Goal: Find specific page/section: Find specific page/section

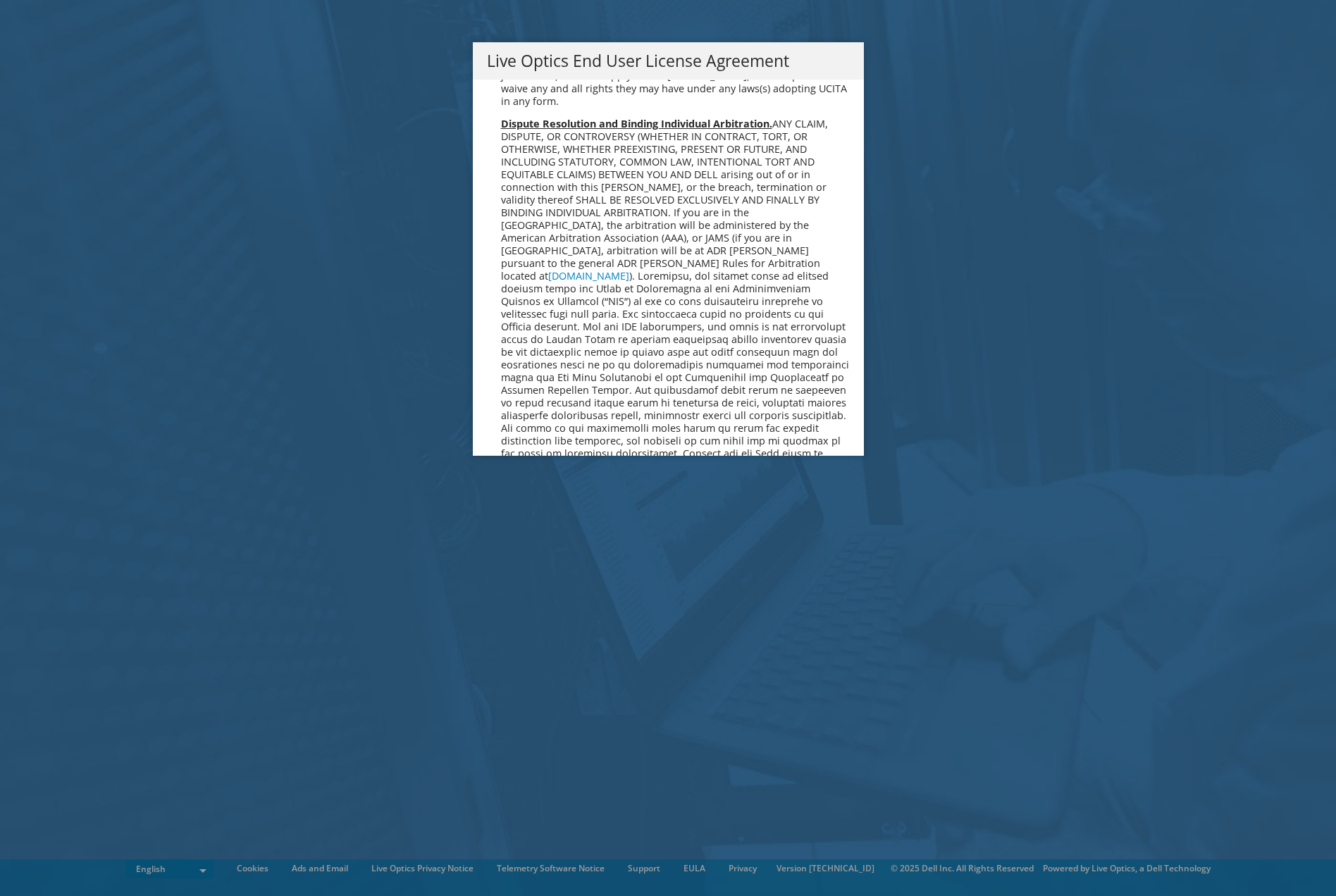
scroll to position [5329, 0]
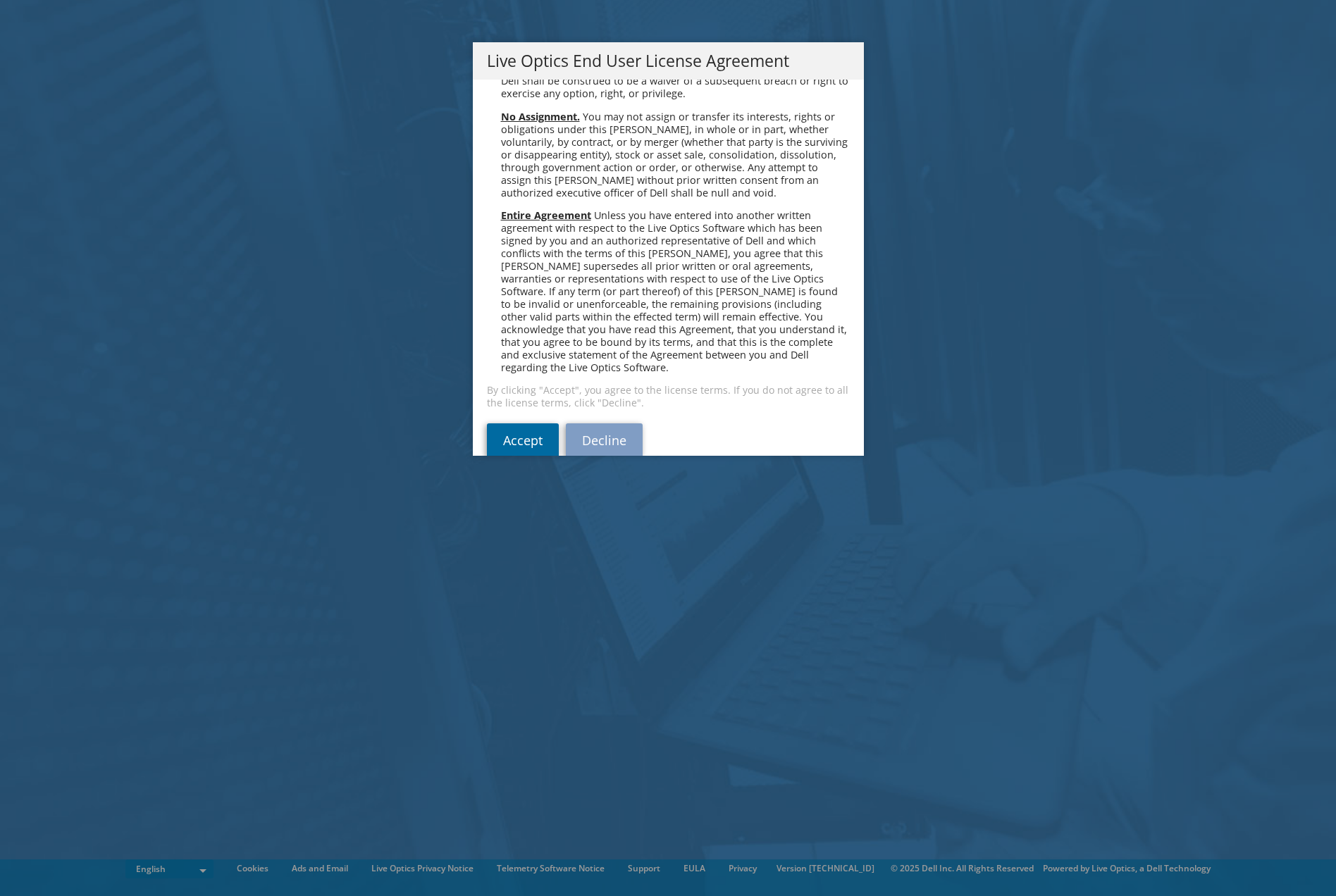
click at [536, 423] on link "Accept" at bounding box center [523, 440] width 72 height 34
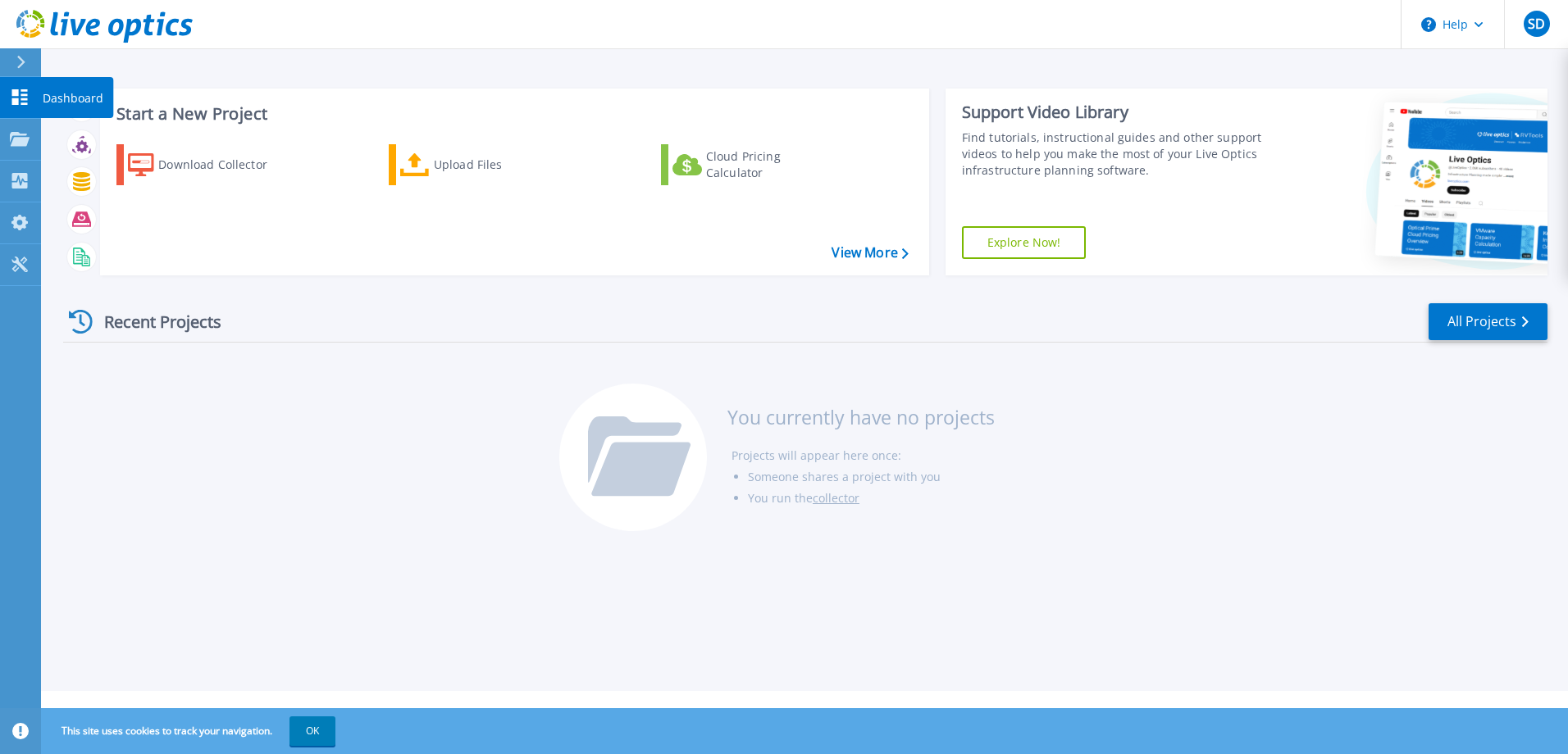
click at [21, 105] on icon at bounding box center [20, 96] width 20 height 15
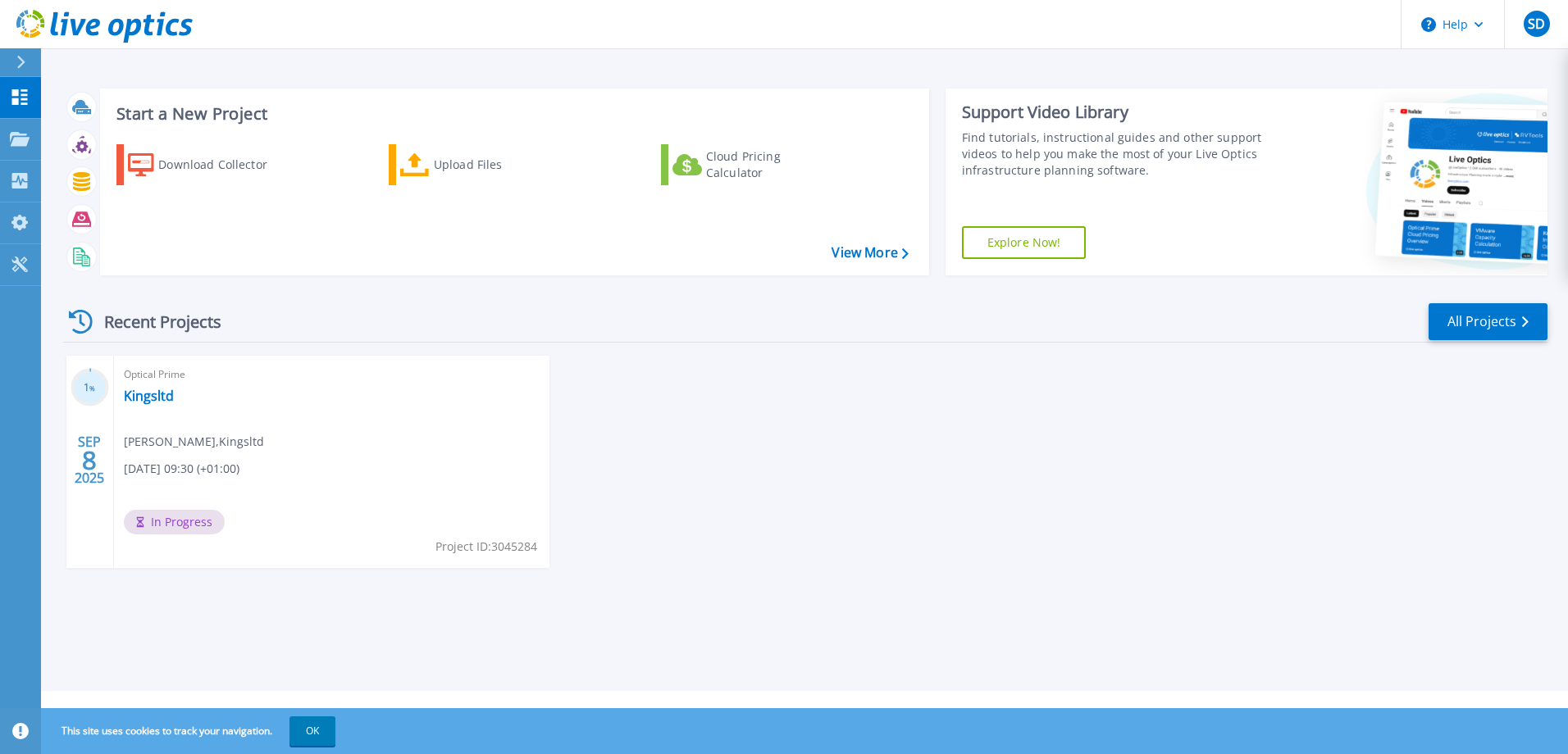
click at [75, 479] on div "SEP 8 2025" at bounding box center [89, 460] width 31 height 60
click at [96, 390] on h3 "1 %" at bounding box center [90, 387] width 38 height 19
click at [20, 143] on icon at bounding box center [20, 138] width 20 height 14
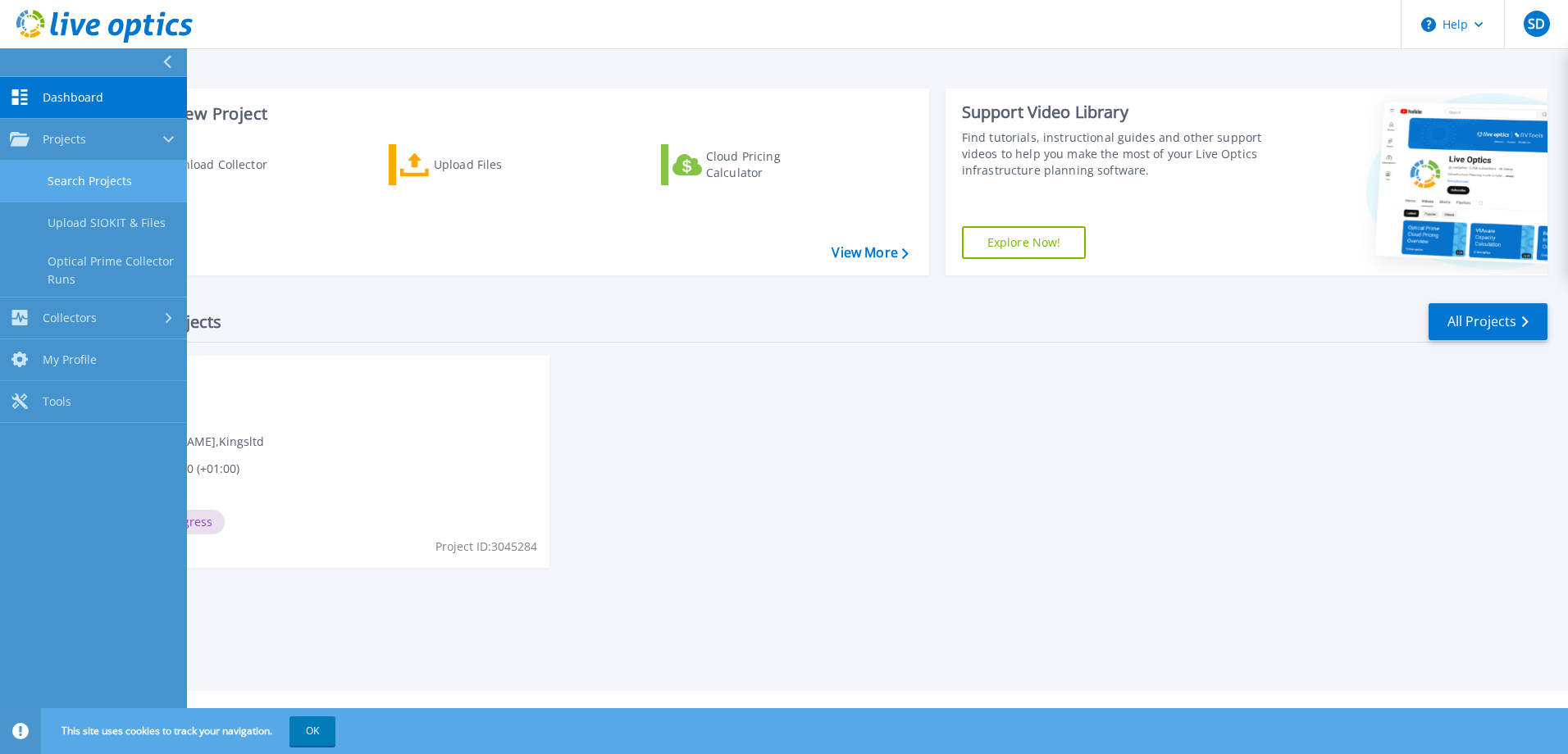
click at [55, 171] on link "Search Projects" at bounding box center [93, 181] width 187 height 42
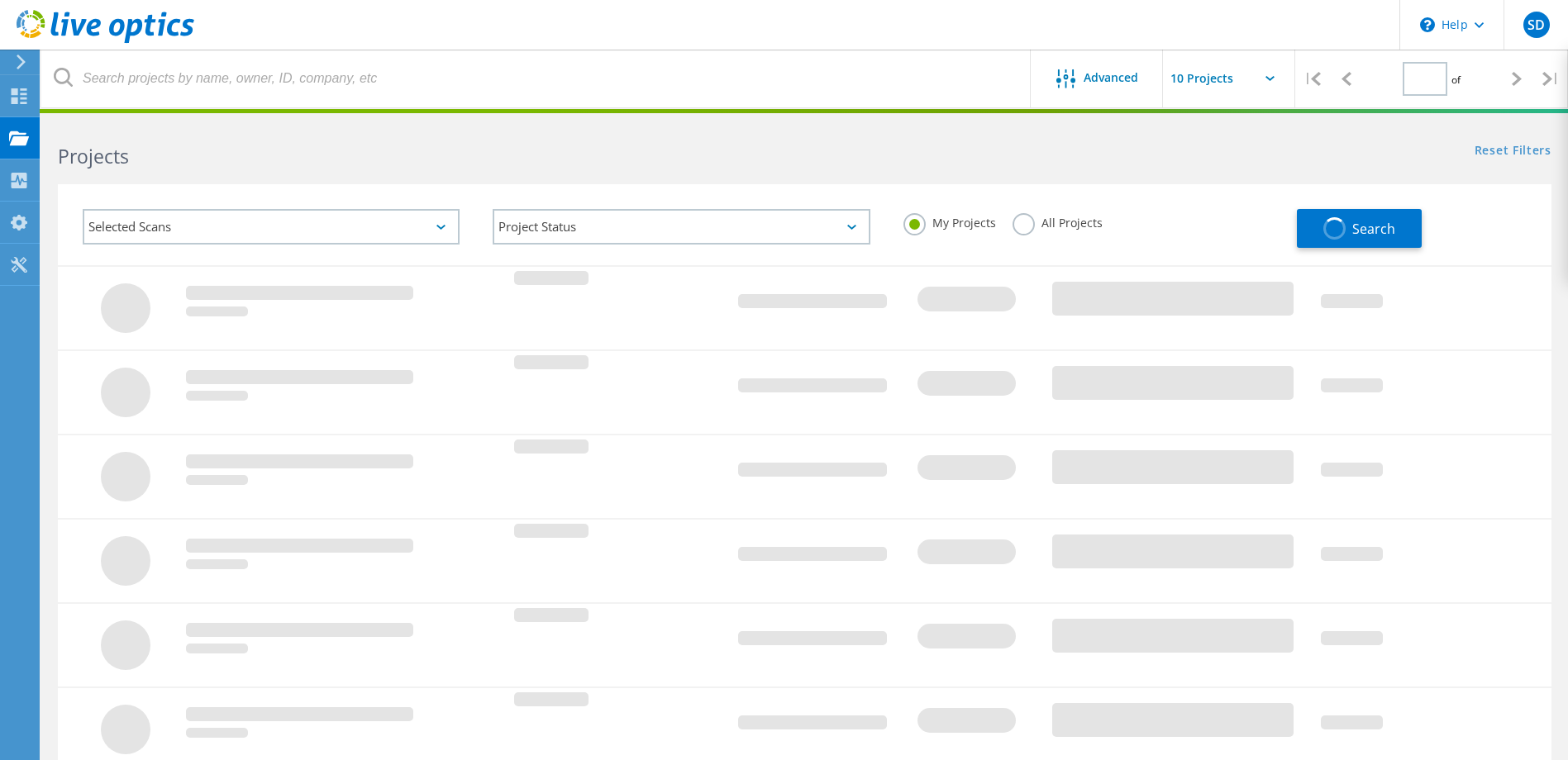
type input "1"
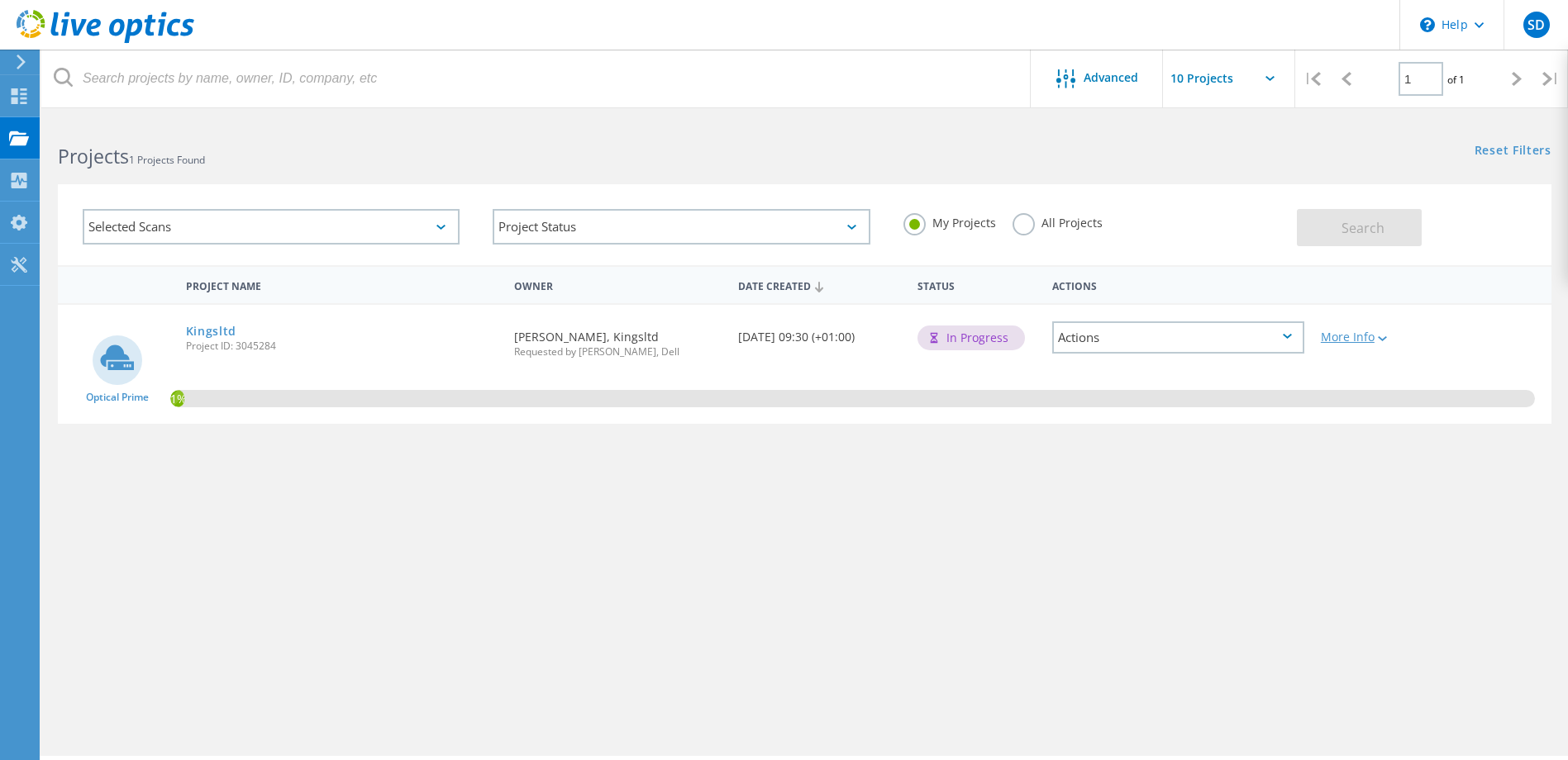
click at [1369, 343] on div "More Info" at bounding box center [1372, 337] width 103 height 12
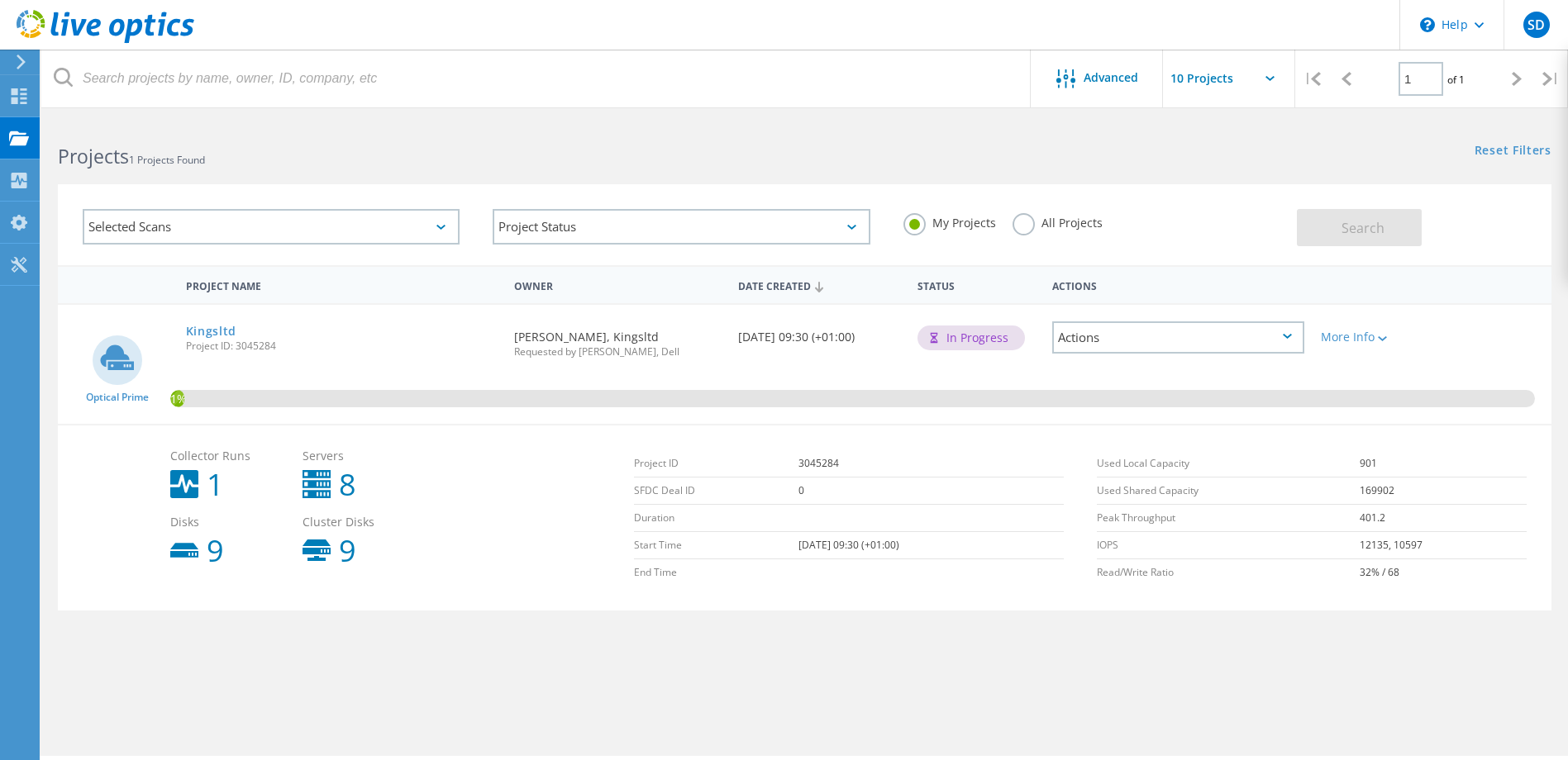
click at [330, 483] on use at bounding box center [317, 484] width 28 height 28
click at [20, 220] on icon at bounding box center [19, 222] width 20 height 16
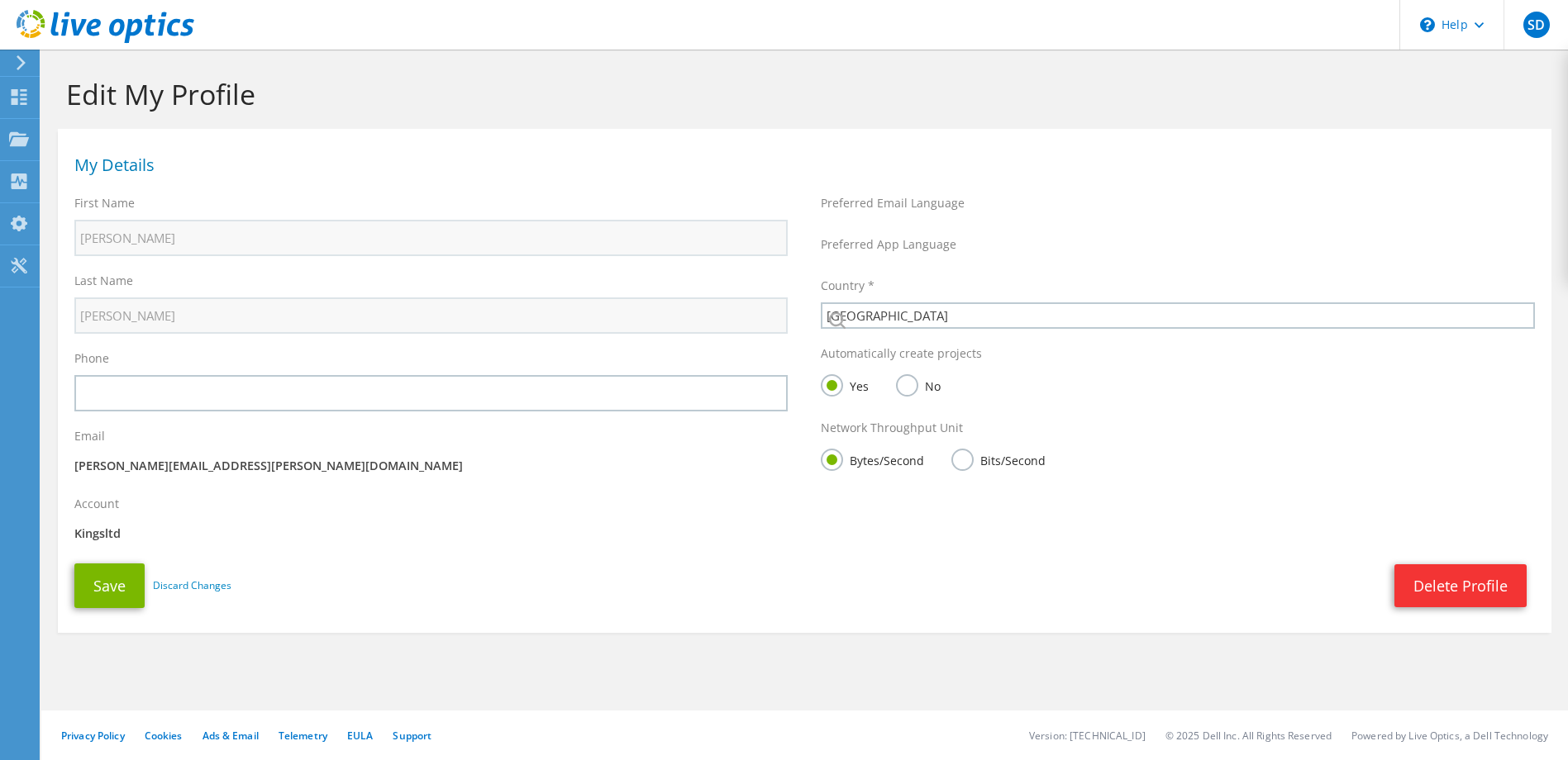
select select "75"
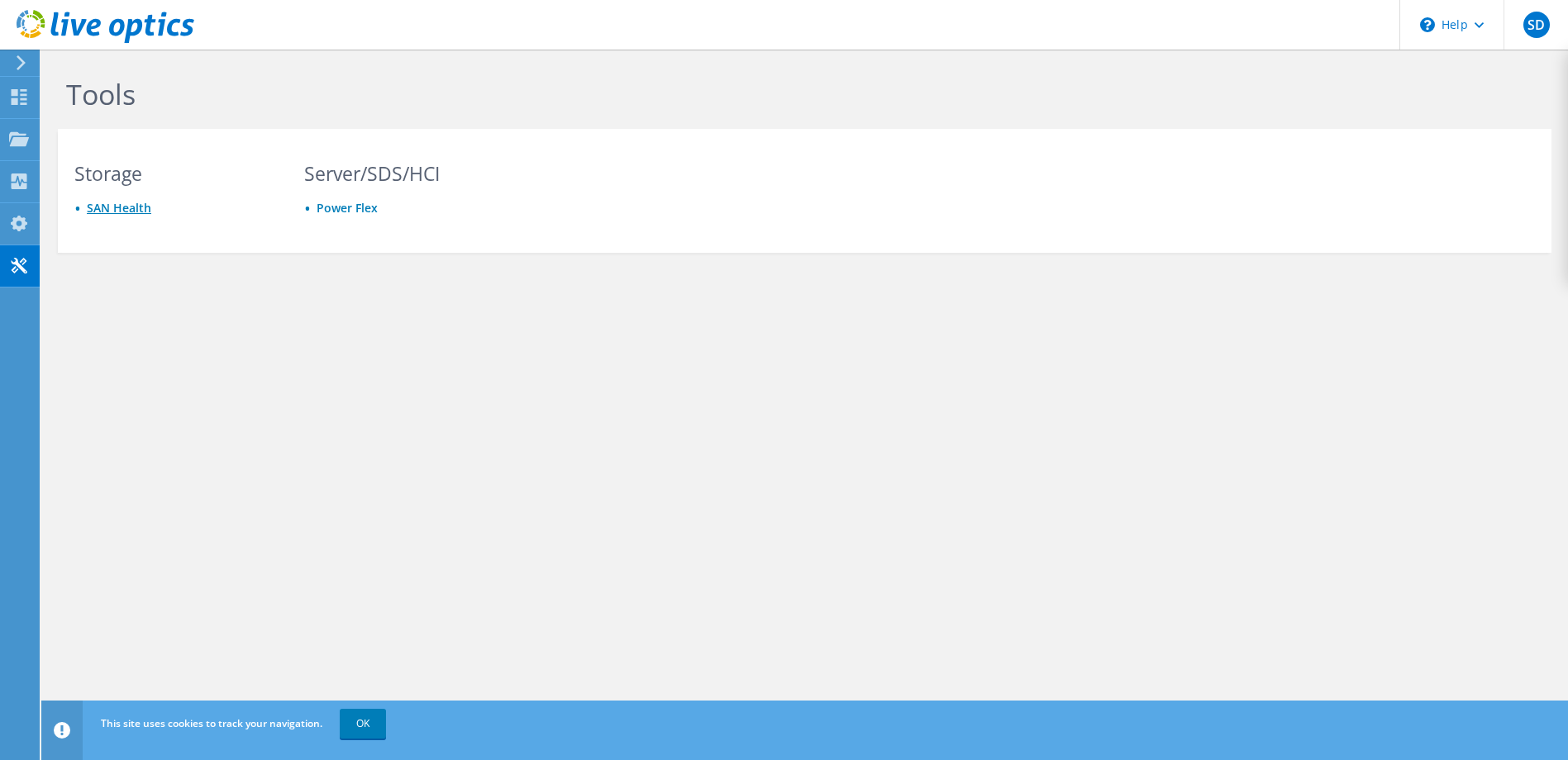
click at [133, 201] on link "SAN Health" at bounding box center [119, 208] width 64 height 16
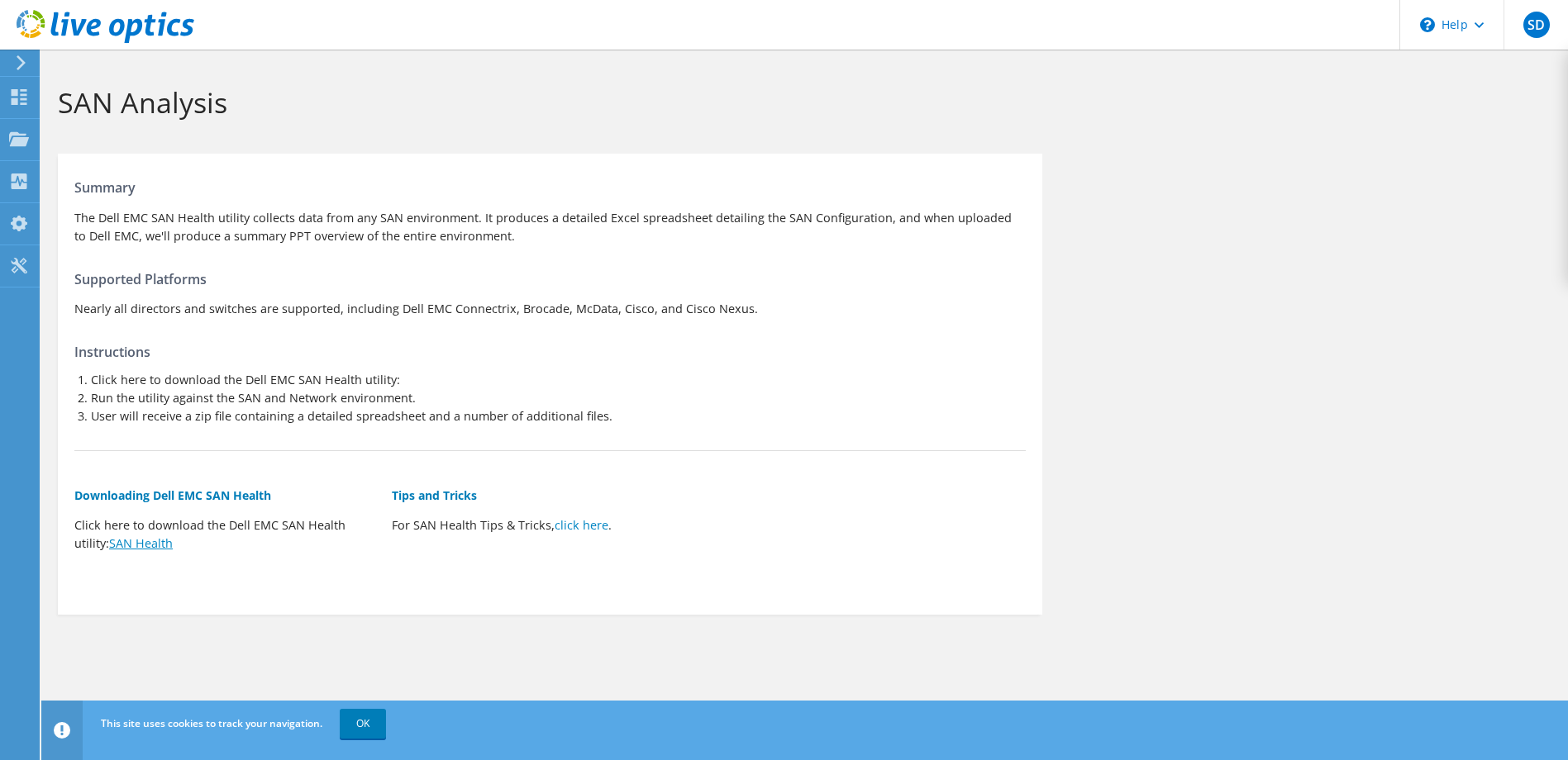
click at [147, 543] on link "SAN Health" at bounding box center [141, 543] width 64 height 16
click at [1367, 406] on div "Summary The Dell EMC SAN Health utility collects data from any SAN environment.…" at bounding box center [804, 384] width 1527 height 477
